Goal: Task Accomplishment & Management: Use online tool/utility

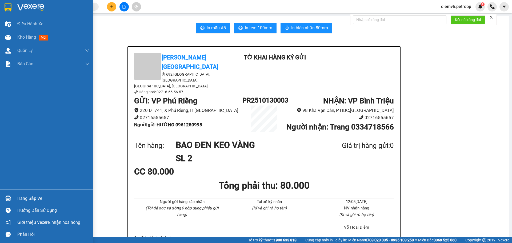
click at [27, 199] on div "Hàng sắp về" at bounding box center [53, 199] width 72 height 8
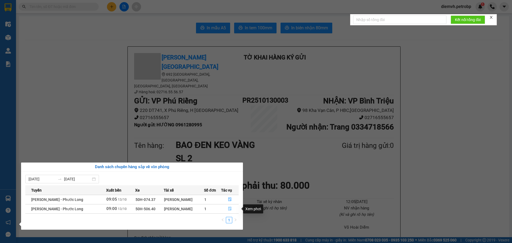
click at [229, 211] on icon "file-done" at bounding box center [230, 209] width 4 height 4
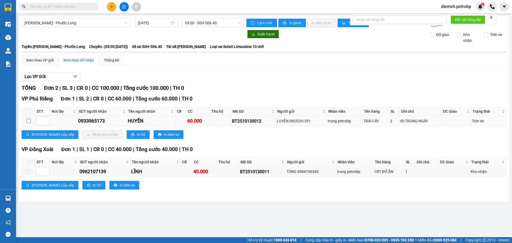
click at [30, 122] on input "checkbox" at bounding box center [28, 121] width 4 height 4
checkbox input "true"
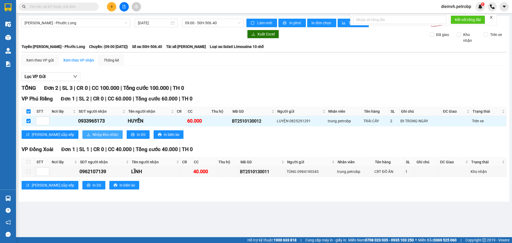
click at [92, 136] on span "Nhập kho nhận" at bounding box center [105, 135] width 26 height 6
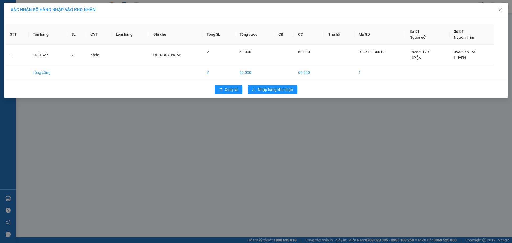
click at [278, 85] on div "Quay lại Nhập hàng kho nhận" at bounding box center [256, 90] width 501 height 14
click at [276, 87] on span "Nhập hàng kho nhận" at bounding box center [275, 90] width 35 height 6
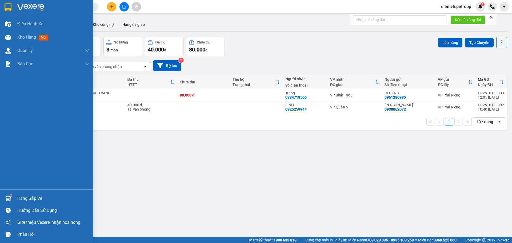
click at [23, 196] on div "Hàng sắp về" at bounding box center [53, 199] width 72 height 8
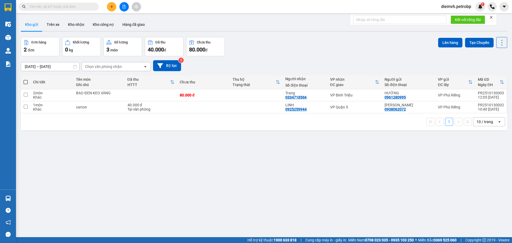
click at [236, 144] on section "Kết quả tìm kiếm ( 0 ) Bộ lọc No Data diemvh.petrobp 1 Điều hành xe Kho hàng mớ…" at bounding box center [256, 121] width 512 height 243
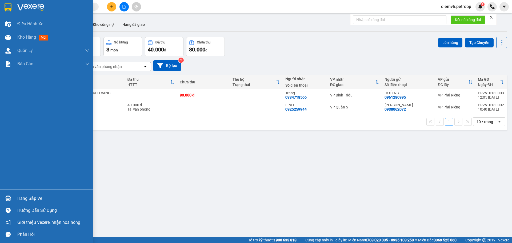
click at [25, 196] on div "Hàng sắp về" at bounding box center [53, 199] width 72 height 8
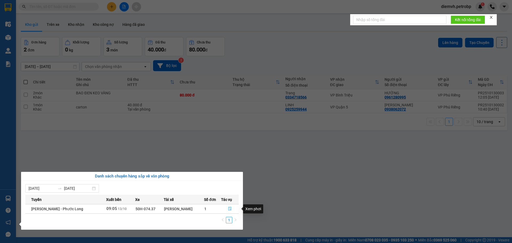
click at [229, 210] on icon "file-done" at bounding box center [230, 209] width 4 height 4
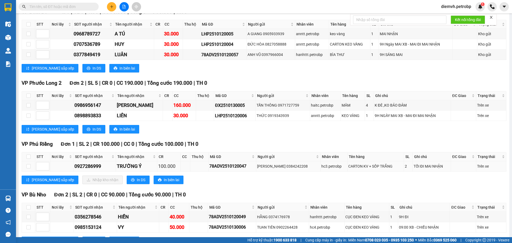
scroll to position [89, 0]
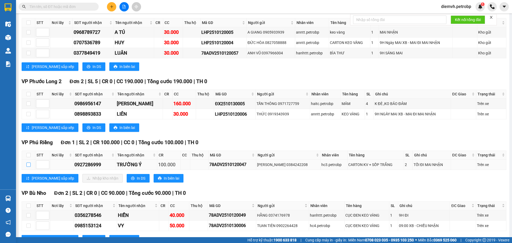
click at [29, 166] on input "checkbox" at bounding box center [28, 165] width 4 height 4
checkbox input "true"
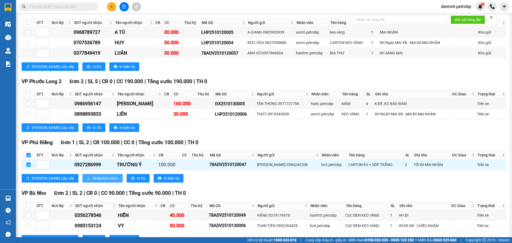
click at [92, 178] on span "Nhập kho nhận" at bounding box center [105, 178] width 26 height 6
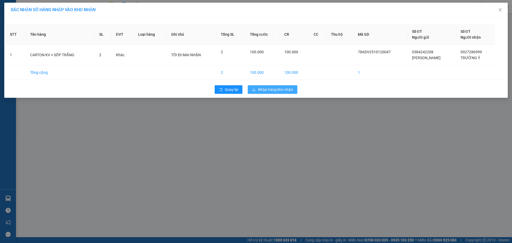
click at [269, 91] on span "Nhập hàng kho nhận" at bounding box center [275, 90] width 35 height 6
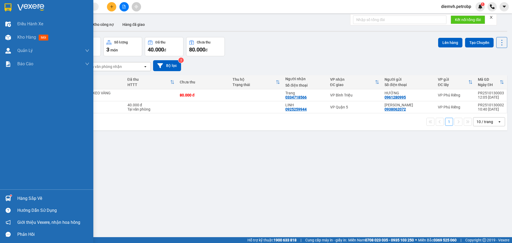
click at [24, 198] on div "Hàng sắp về" at bounding box center [53, 199] width 72 height 8
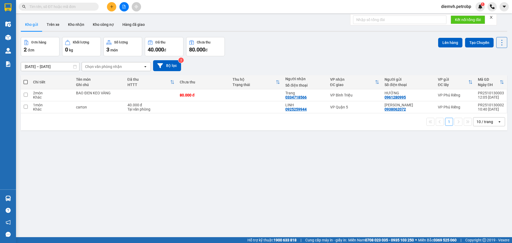
click at [119, 152] on section "Kết quả tìm kiếm ( 0 ) Bộ lọc No Data diemvh.petrobp 1 Điều hành xe Kho hàng mớ…" at bounding box center [256, 121] width 512 height 243
